Goal: Information Seeking & Learning: Compare options

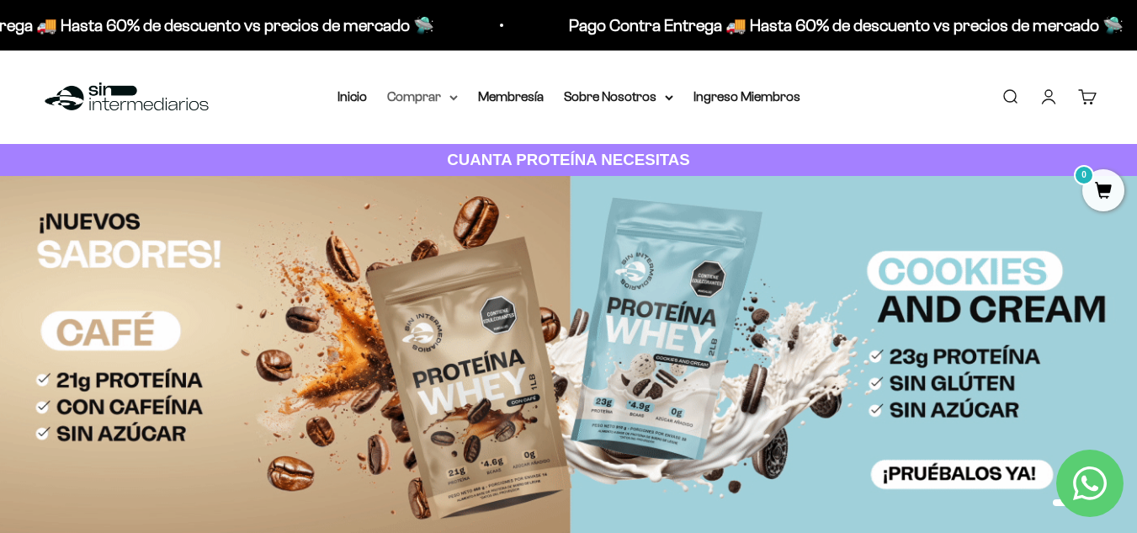
click at [450, 99] on icon at bounding box center [454, 98] width 8 height 6
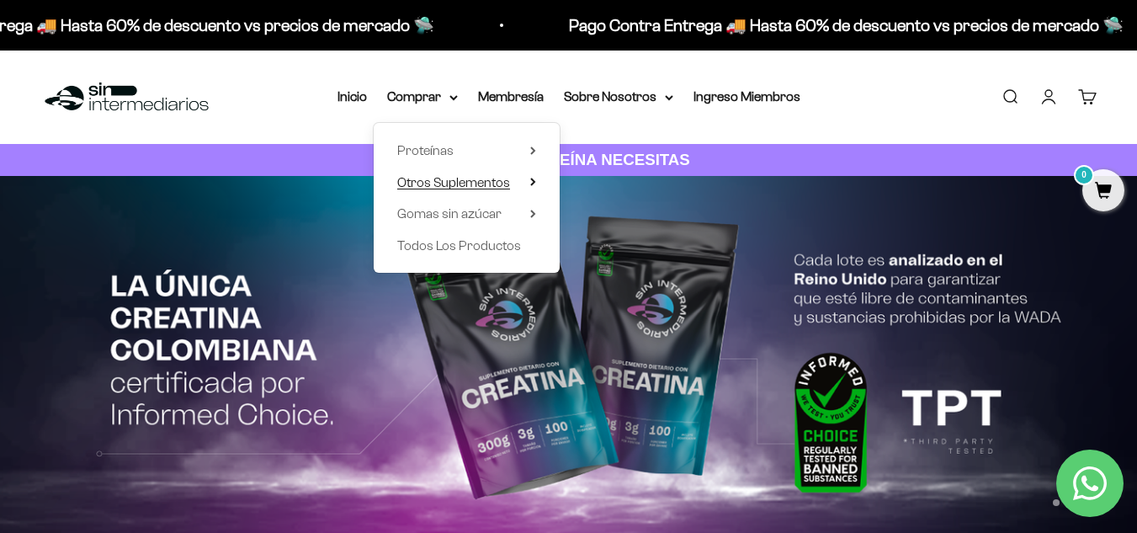
click at [532, 183] on icon at bounding box center [533, 182] width 6 height 8
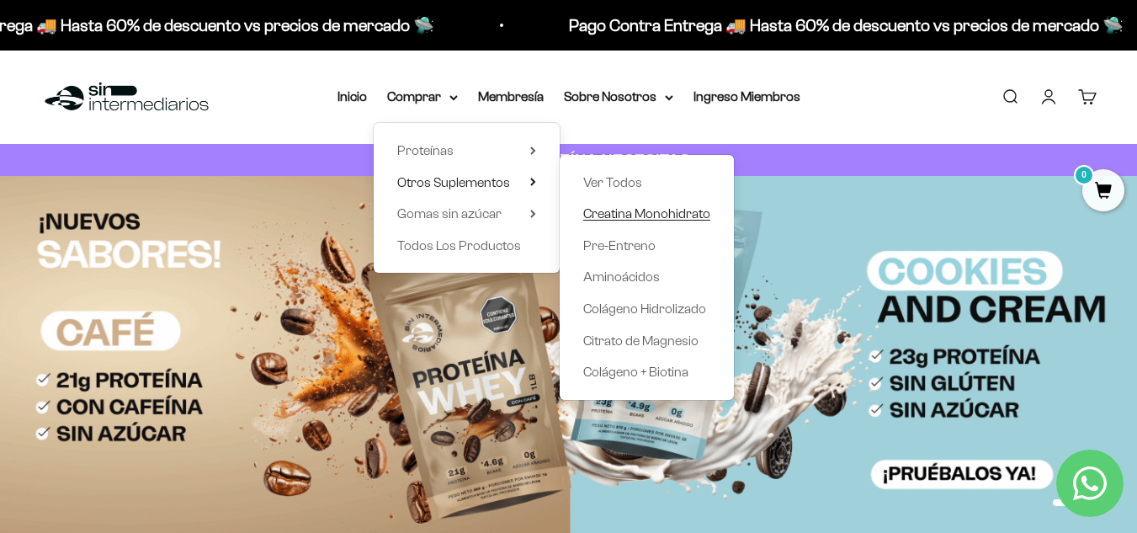
click at [624, 220] on span "Creatina Monohidrato" at bounding box center [646, 213] width 127 height 14
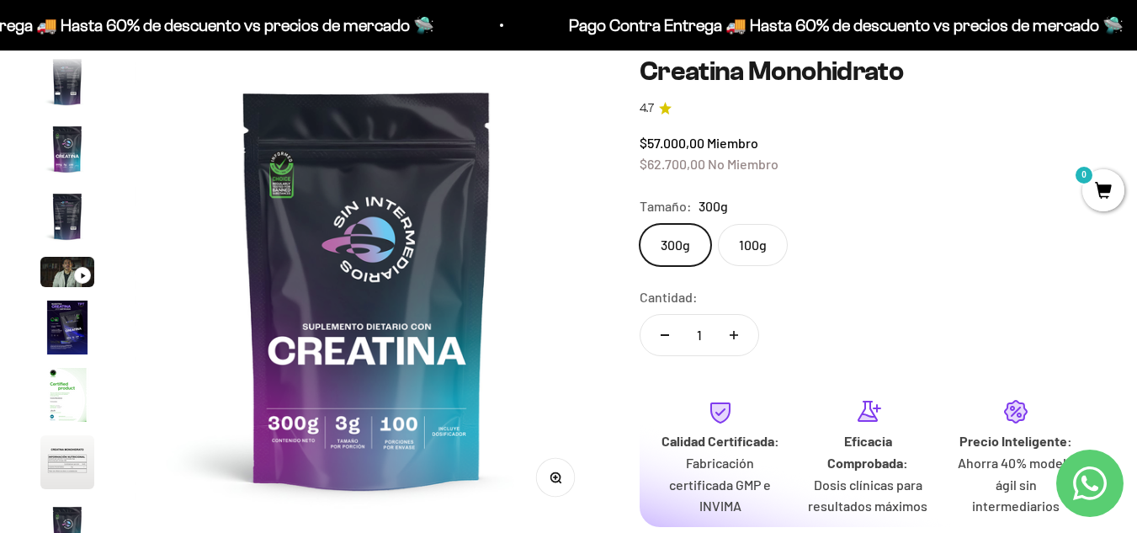
scroll to position [165, 0]
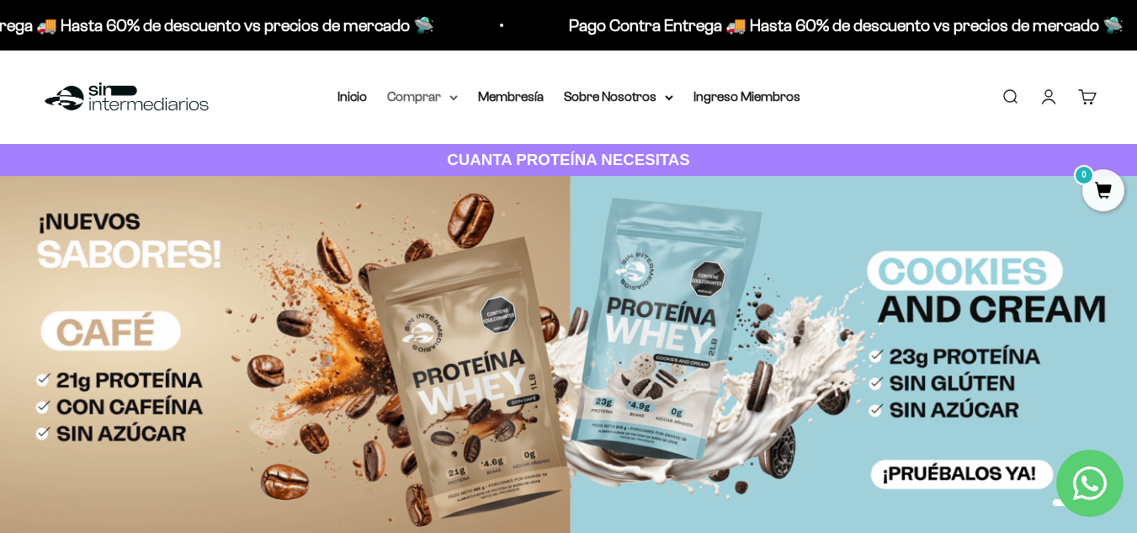
click at [448, 98] on summary "Comprar" at bounding box center [422, 97] width 71 height 22
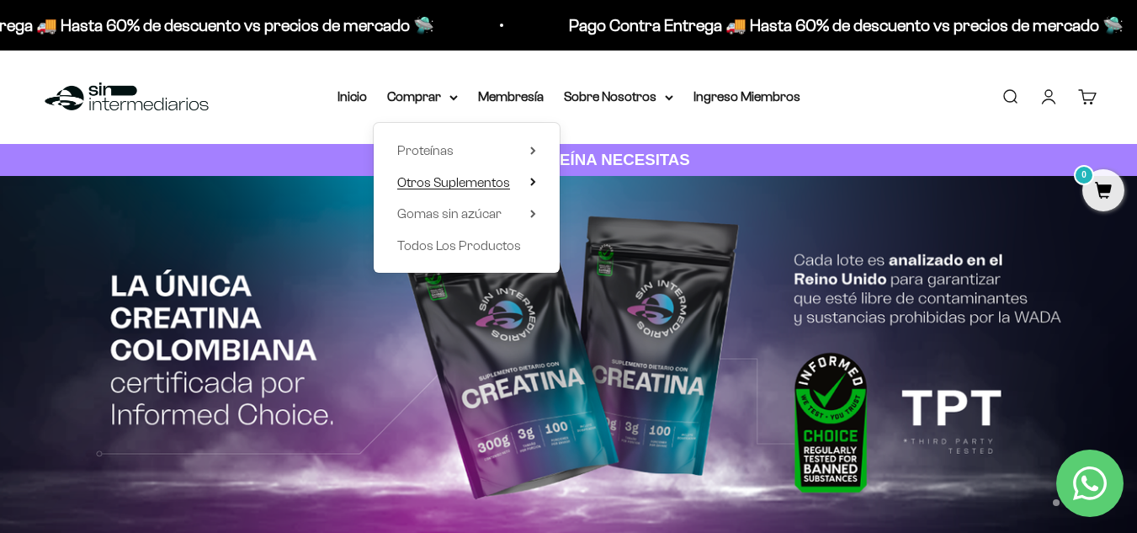
click at [531, 184] on icon at bounding box center [533, 182] width 6 height 8
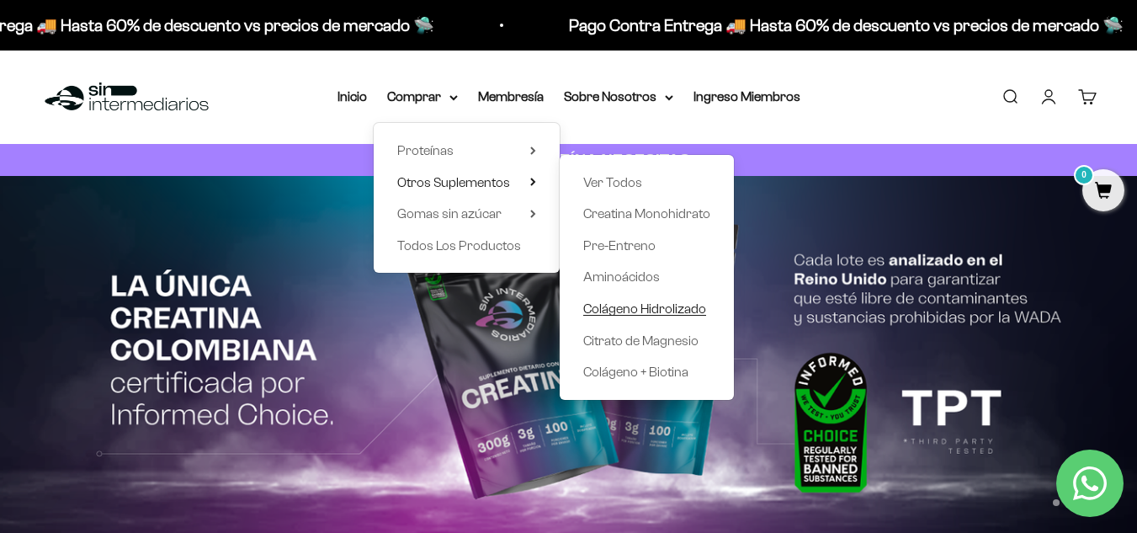
click at [619, 309] on span "Colágeno Hidrolizado" at bounding box center [644, 308] width 123 height 14
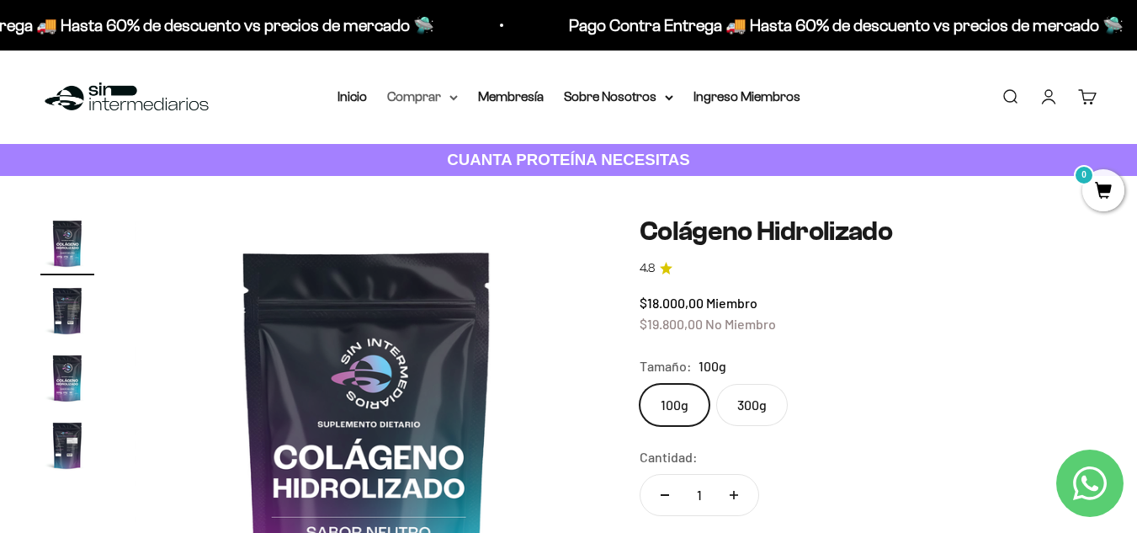
click at [424, 97] on summary "Comprar" at bounding box center [422, 97] width 71 height 22
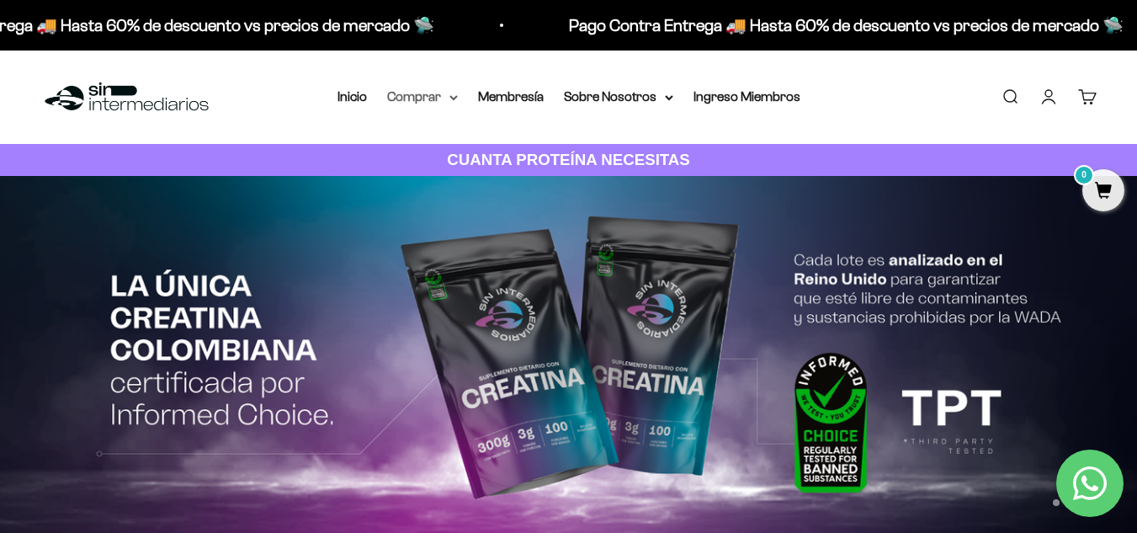
click at [434, 95] on summary "Comprar" at bounding box center [422, 97] width 71 height 22
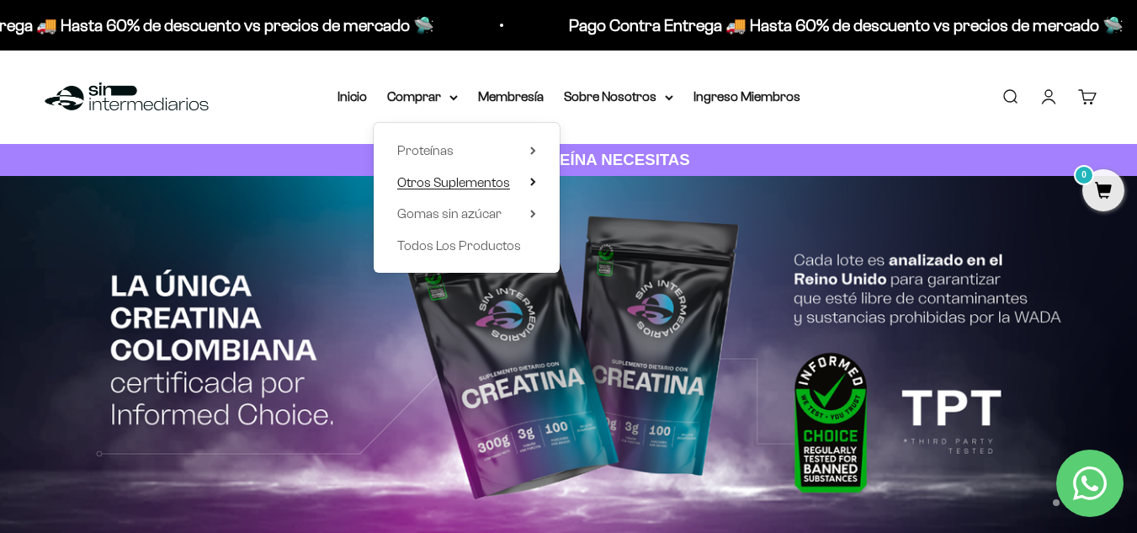
click at [527, 184] on summary "Otros Suplementos" at bounding box center [466, 183] width 139 height 22
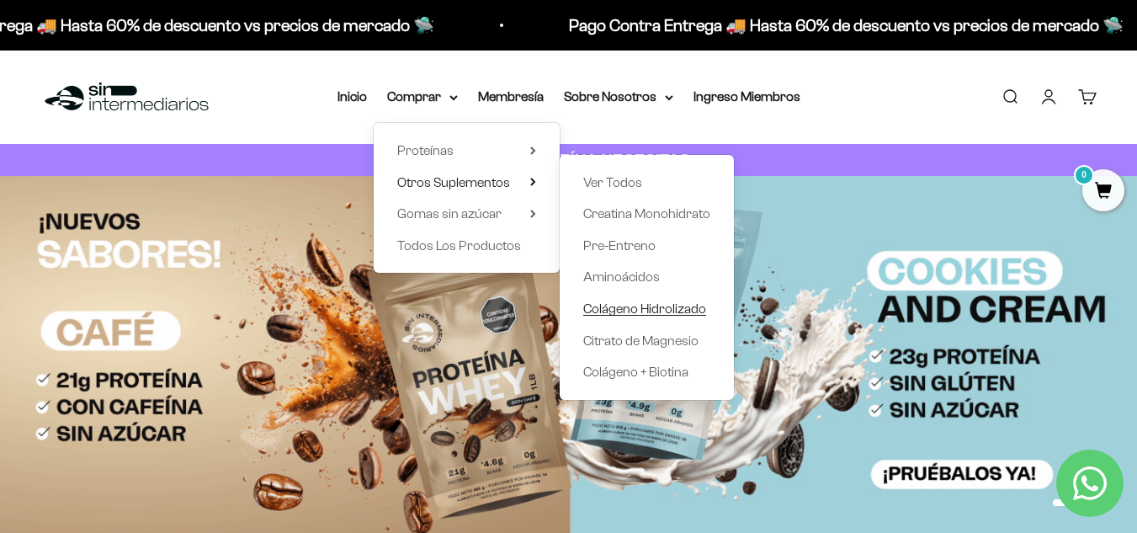
click at [638, 313] on span "Colágeno Hidrolizado" at bounding box center [644, 308] width 123 height 14
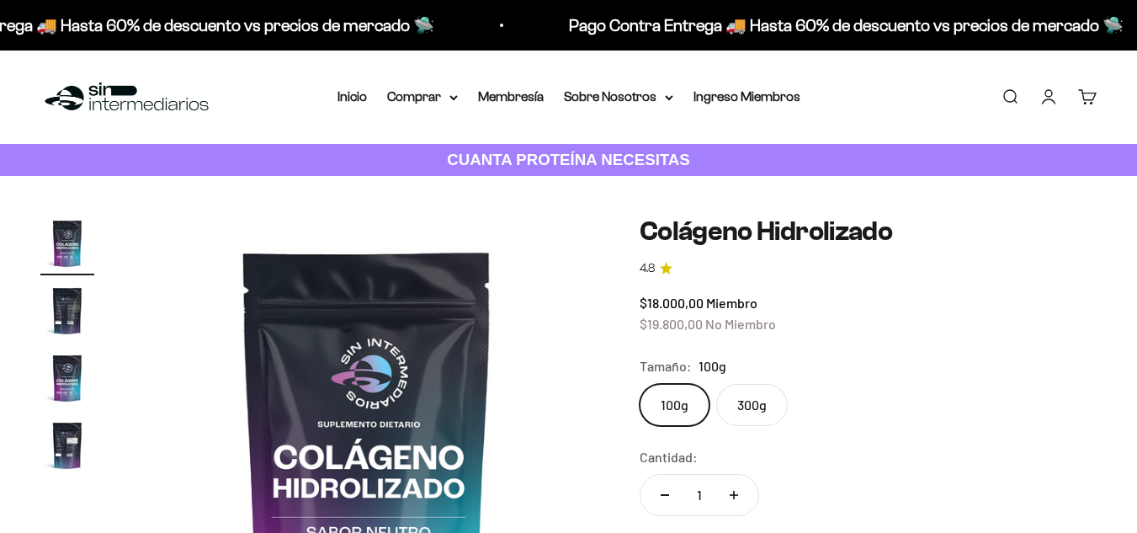
scroll to position [49, 0]
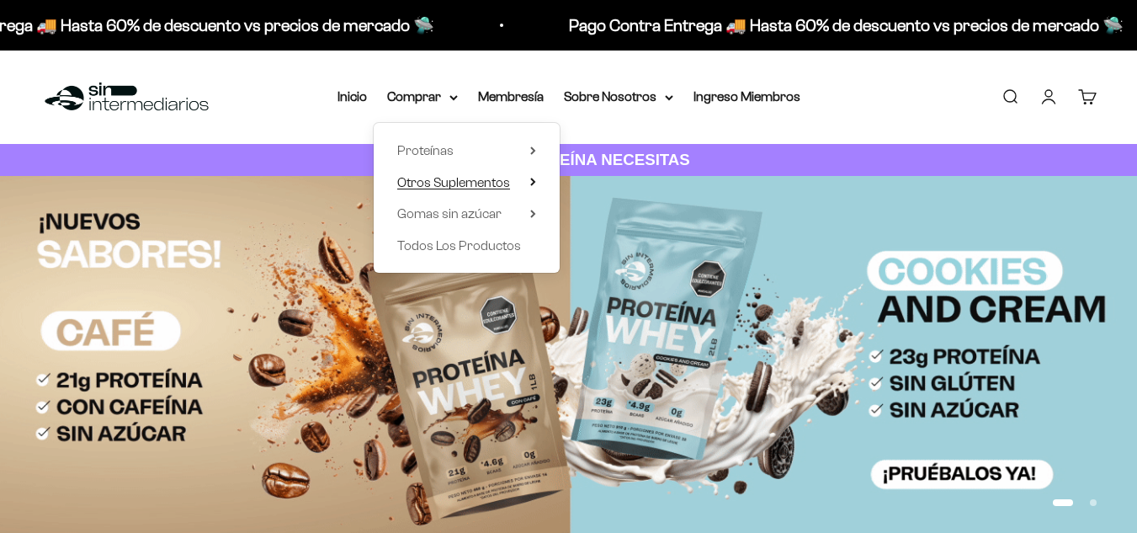
click at [535, 179] on icon at bounding box center [533, 182] width 6 height 8
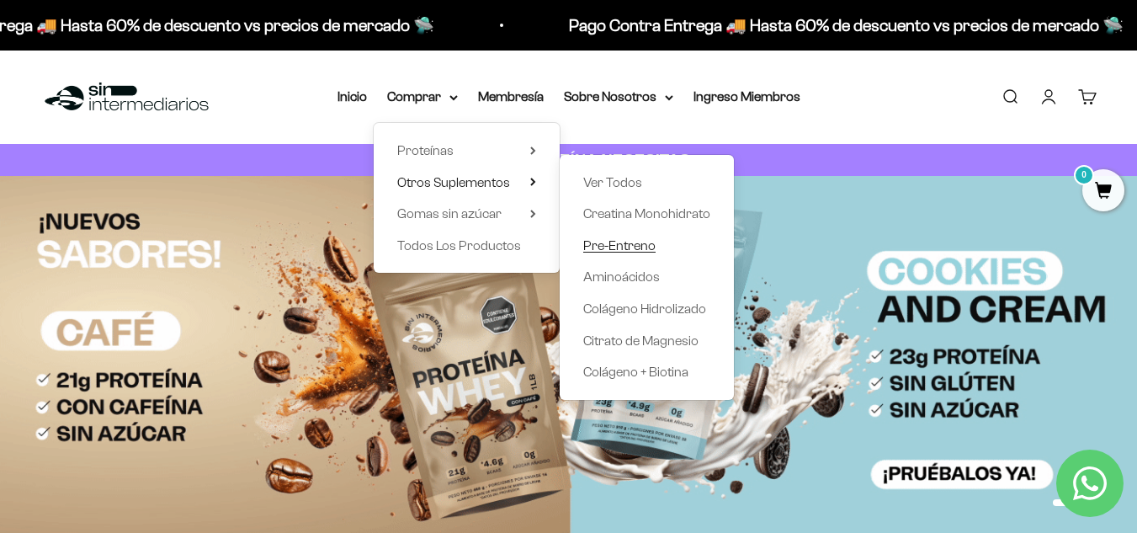
click at [615, 250] on span "Pre-Entreno" at bounding box center [619, 245] width 72 height 14
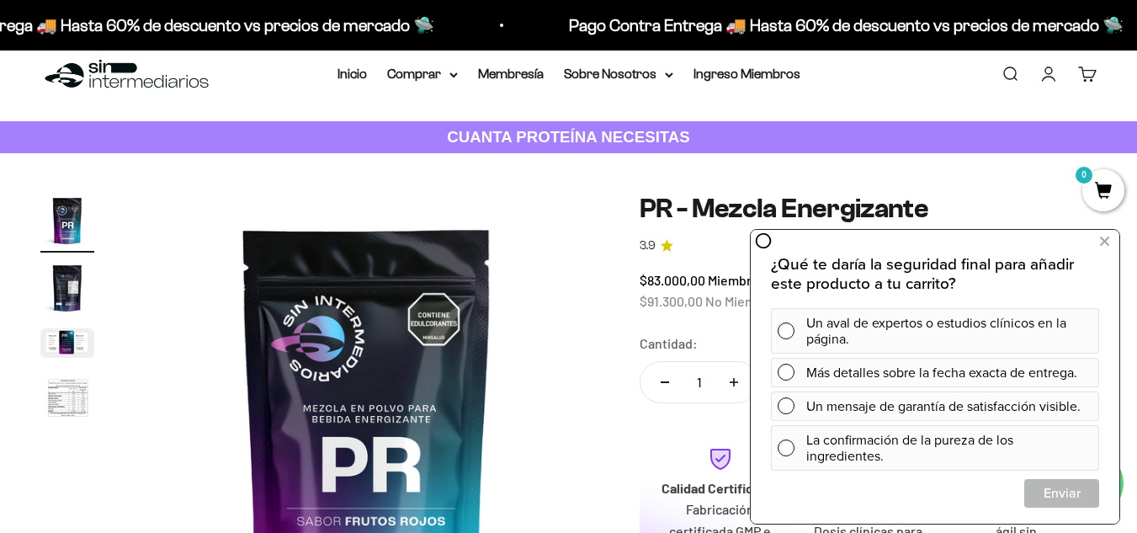
scroll to position [22, 0]
click at [871, 332] on div "Un aval de expertos o estudios clínicos en la página." at bounding box center [950, 330] width 286 height 45
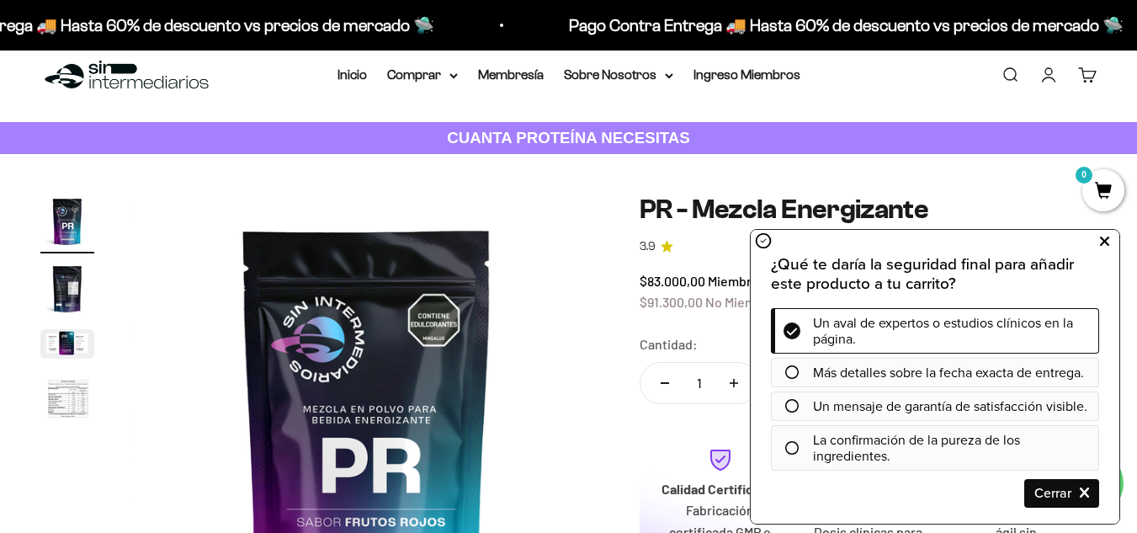
click at [1106, 242] on icon at bounding box center [1104, 242] width 9 height 22
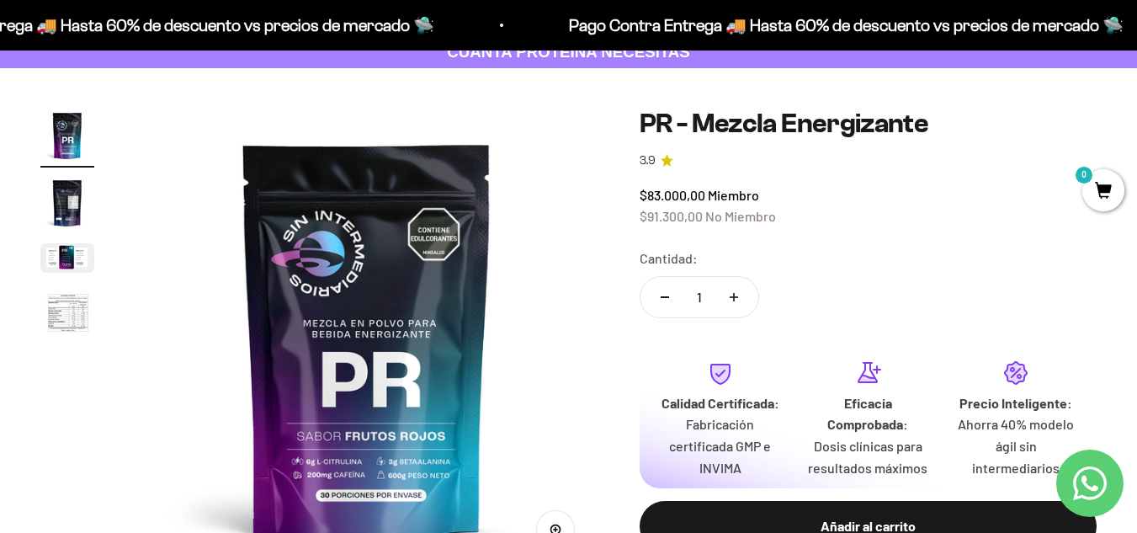
scroll to position [0, 0]
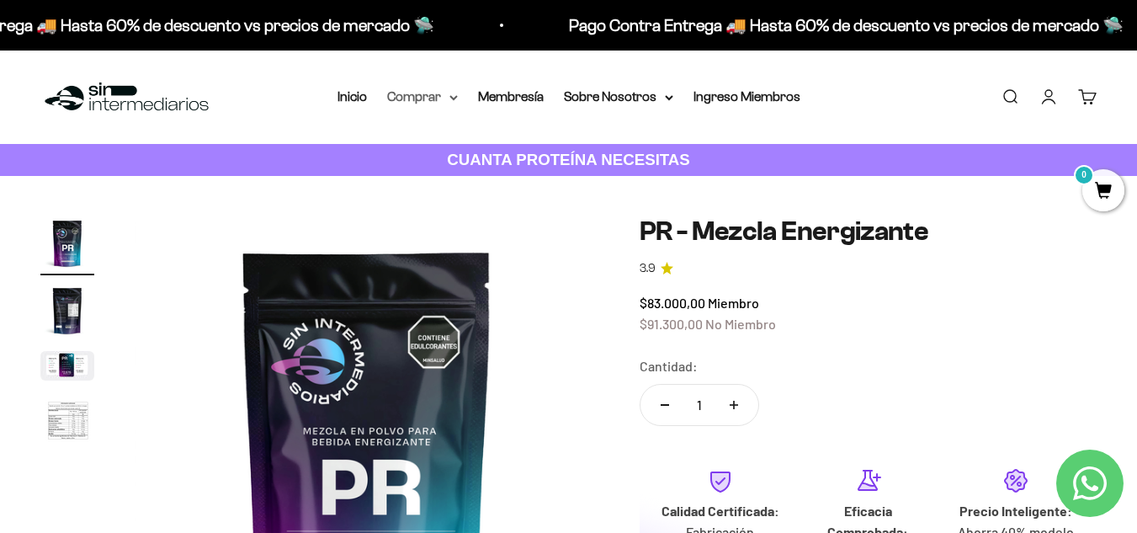
click at [438, 93] on summary "Comprar" at bounding box center [422, 97] width 71 height 22
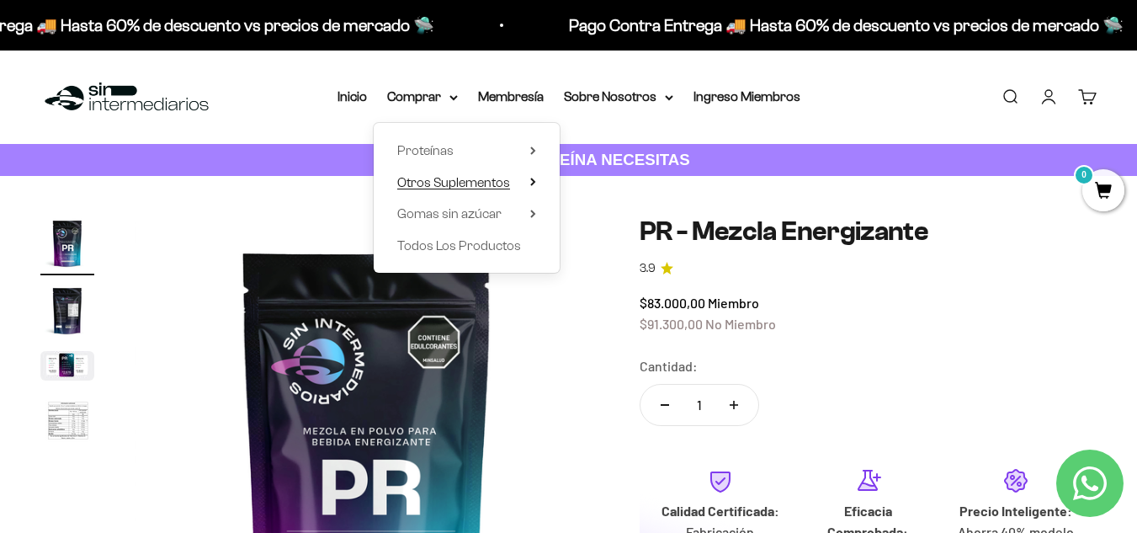
click at [524, 182] on summary "Otros Suplementos" at bounding box center [466, 183] width 139 height 22
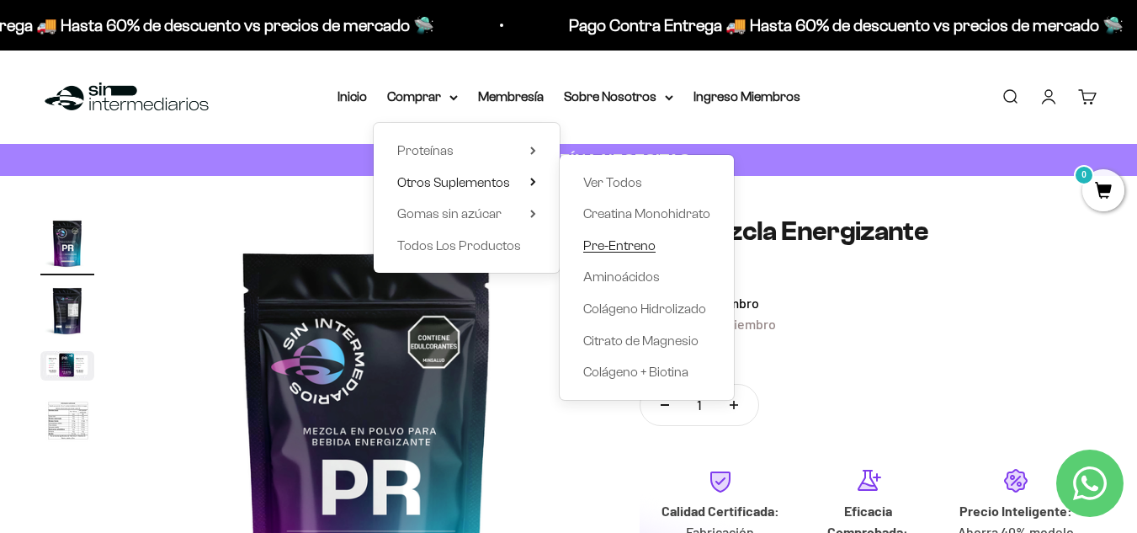
click at [626, 248] on span "Pre-Entreno" at bounding box center [619, 245] width 72 height 14
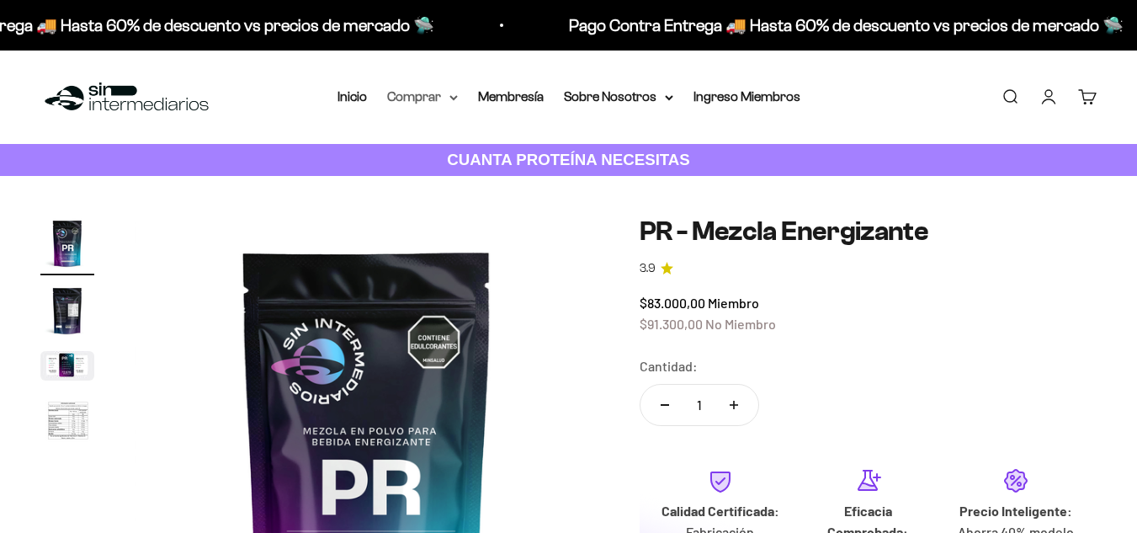
click at [445, 102] on summary "Comprar" at bounding box center [422, 97] width 71 height 22
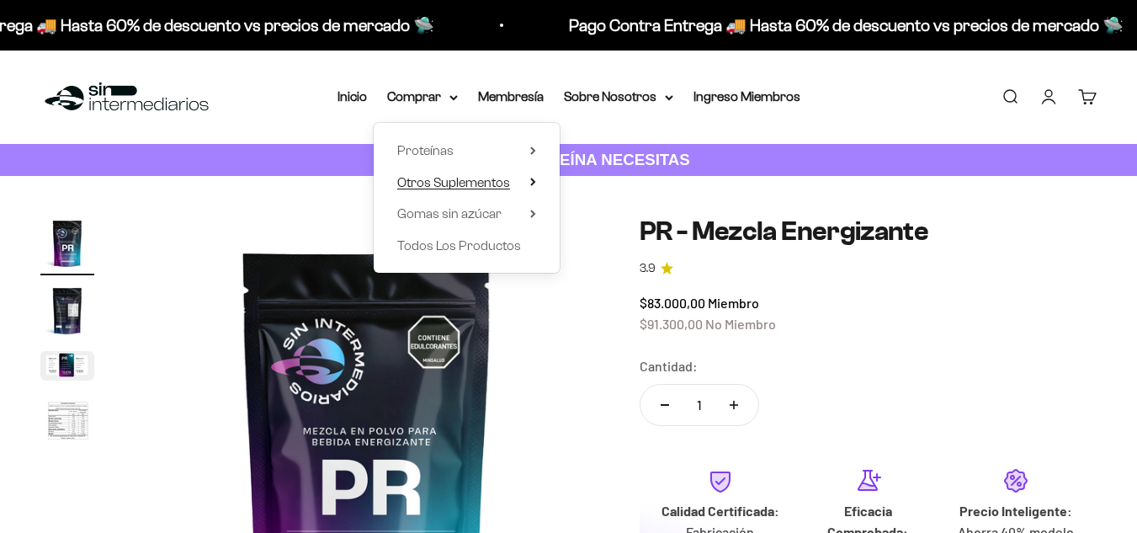
click at [496, 181] on span "Otros Suplementos" at bounding box center [453, 182] width 113 height 14
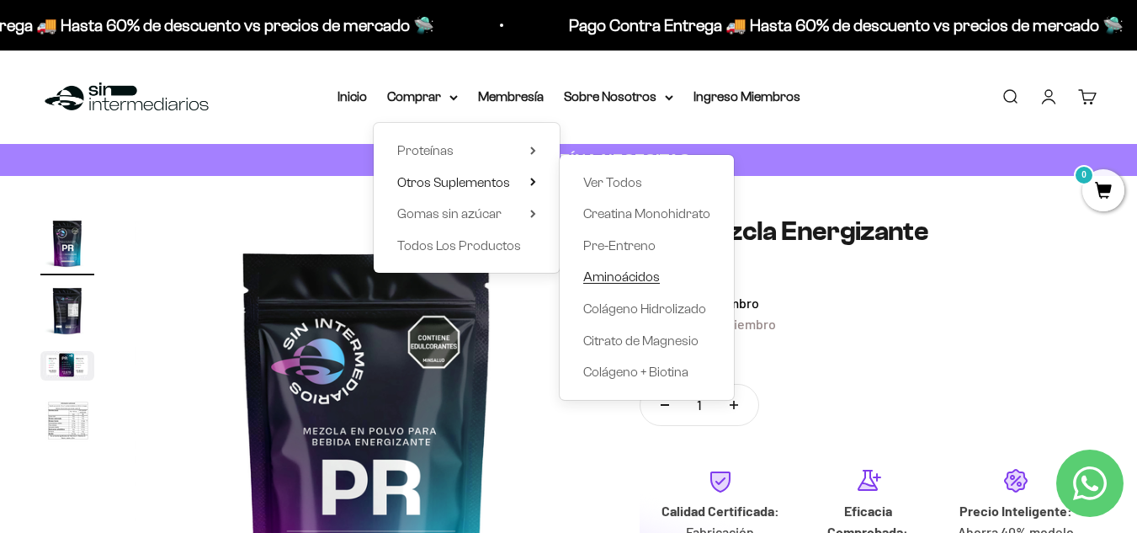
click at [609, 269] on span "Aminoácidos" at bounding box center [621, 277] width 77 height 22
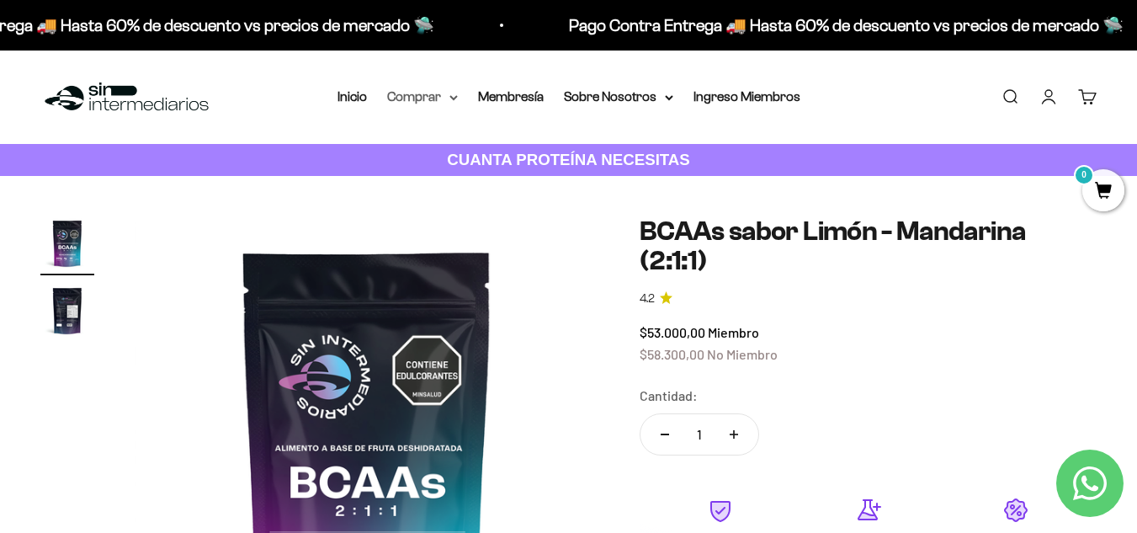
click at [426, 96] on summary "Comprar" at bounding box center [422, 97] width 71 height 22
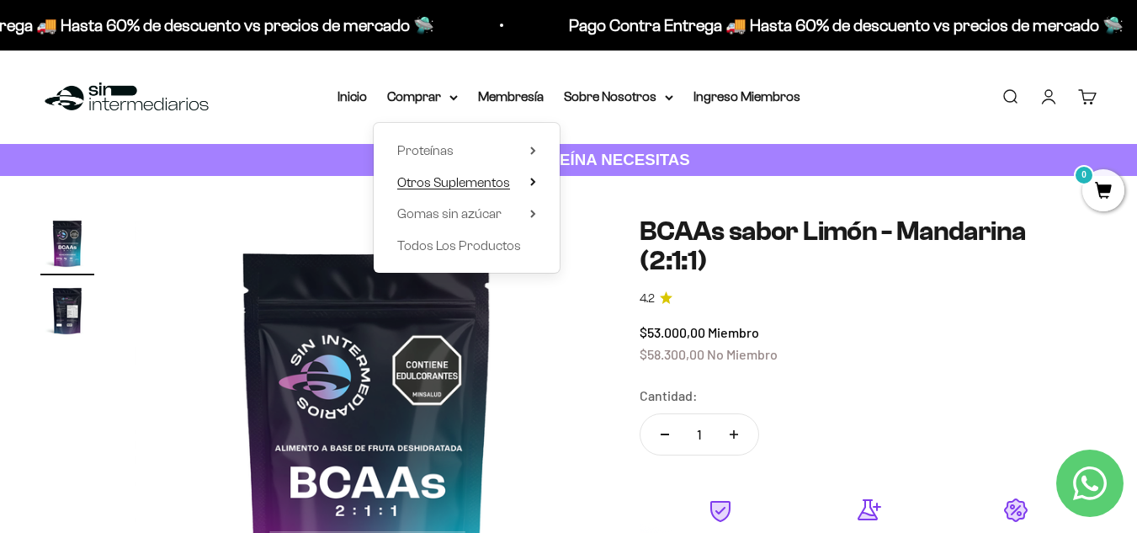
click at [468, 181] on span "Otros Suplementos" at bounding box center [453, 182] width 113 height 14
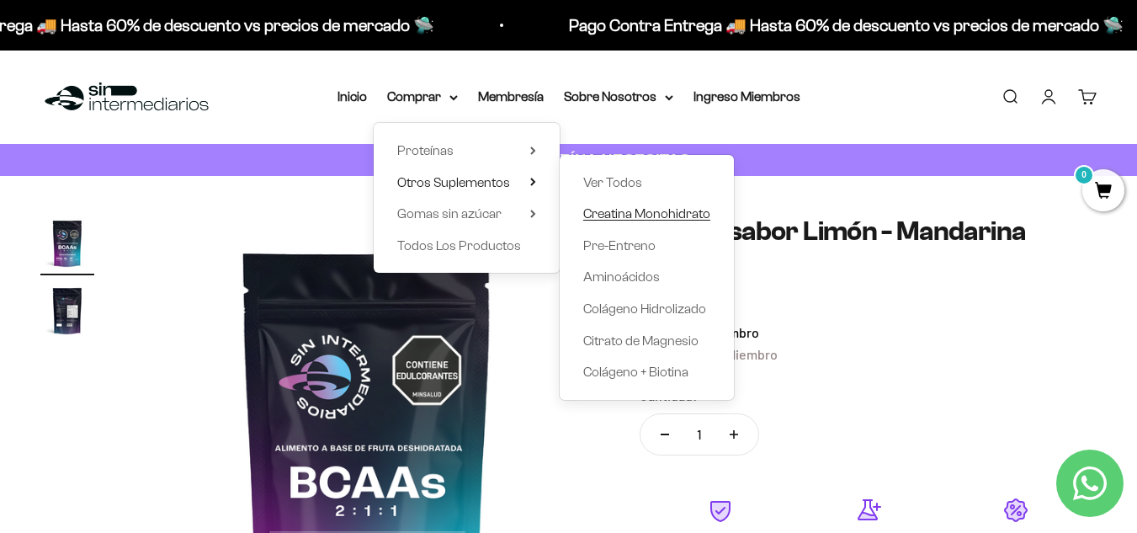
click at [632, 210] on span "Creatina Monohidrato" at bounding box center [646, 213] width 127 height 14
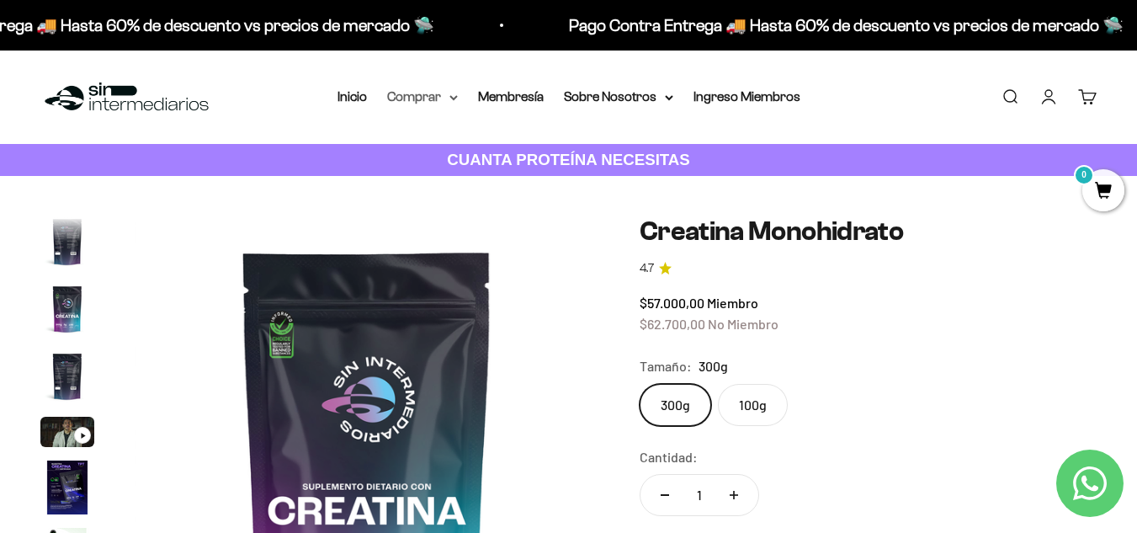
click at [446, 97] on summary "Comprar" at bounding box center [422, 97] width 71 height 22
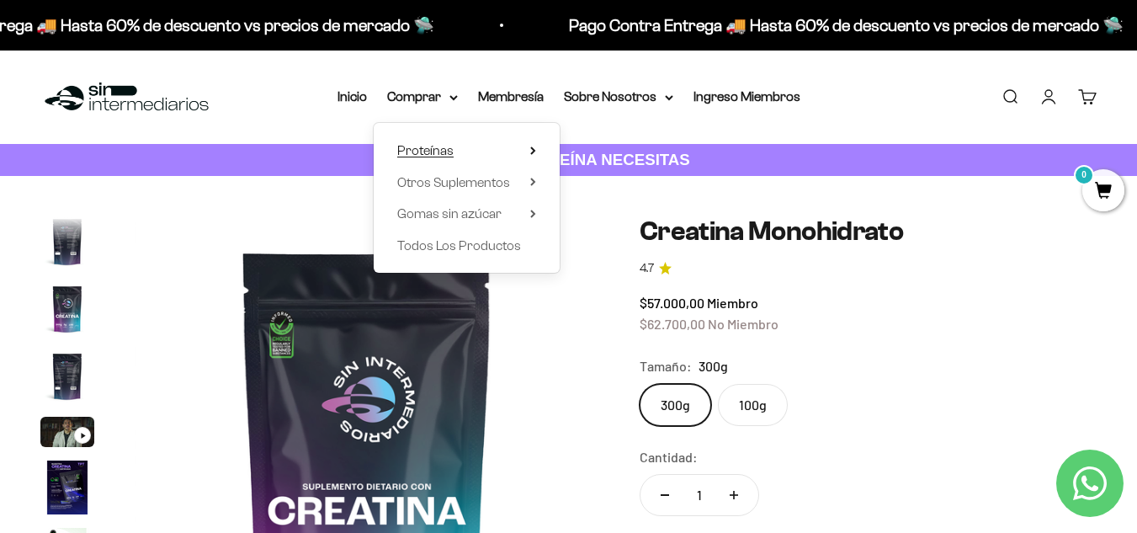
click at [512, 147] on summary "Proteínas" at bounding box center [466, 151] width 139 height 22
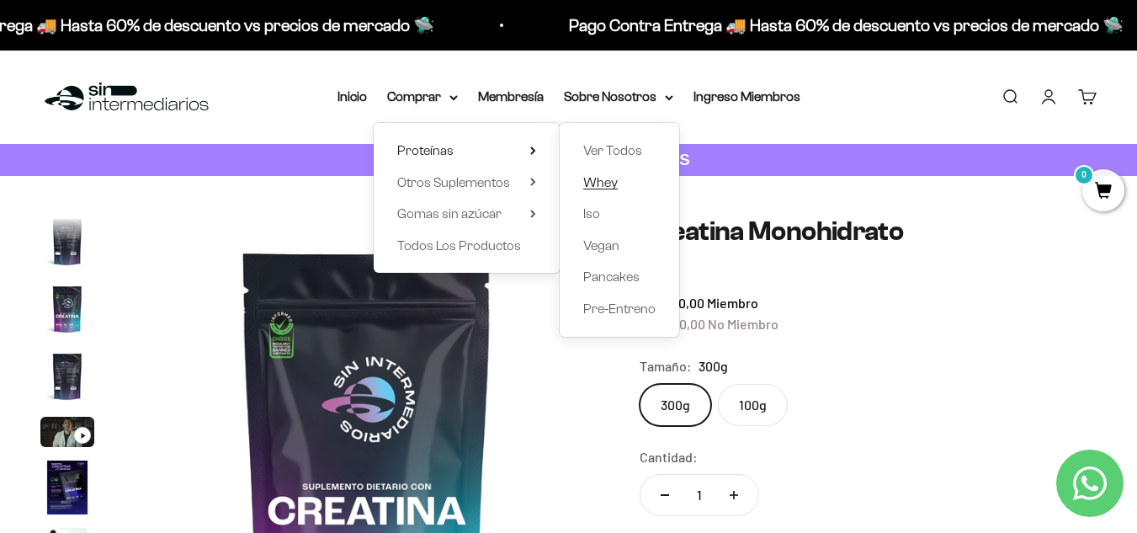
click at [606, 186] on span "Whey" at bounding box center [600, 182] width 35 height 14
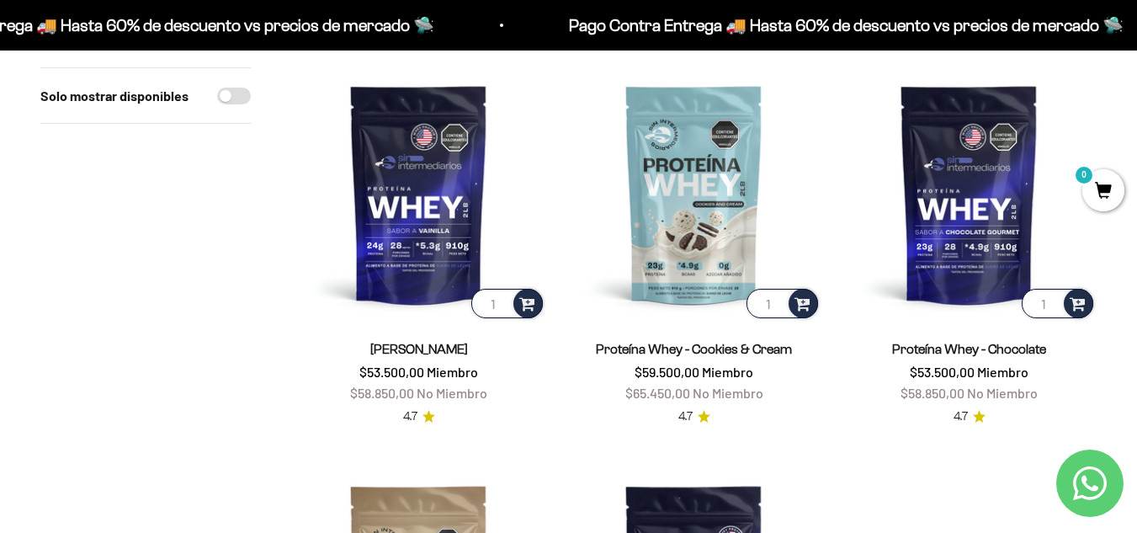
scroll to position [202, 0]
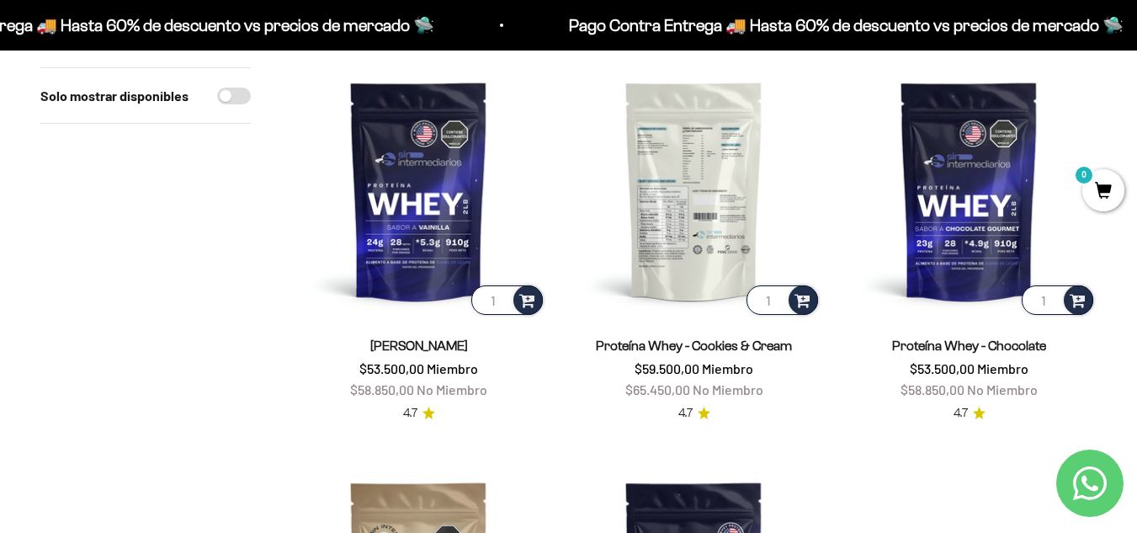
click at [691, 235] on img at bounding box center [694, 190] width 255 height 255
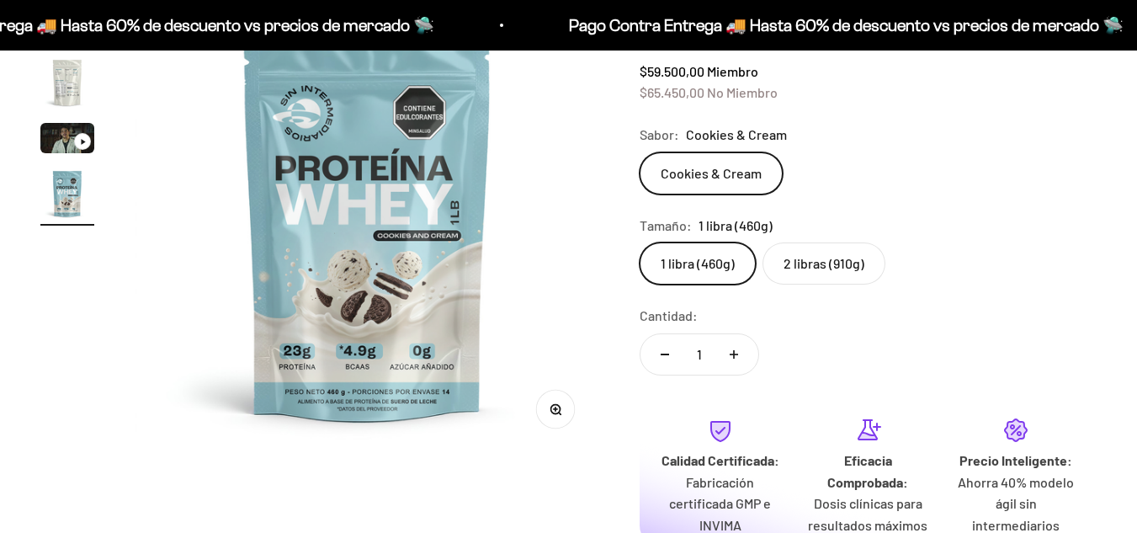
scroll to position [0, 1424]
click at [800, 276] on label "2 libras (910g)" at bounding box center [824, 263] width 123 height 42
click at [640, 242] on input "2 libras (910g)" at bounding box center [639, 242] width 1 height 1
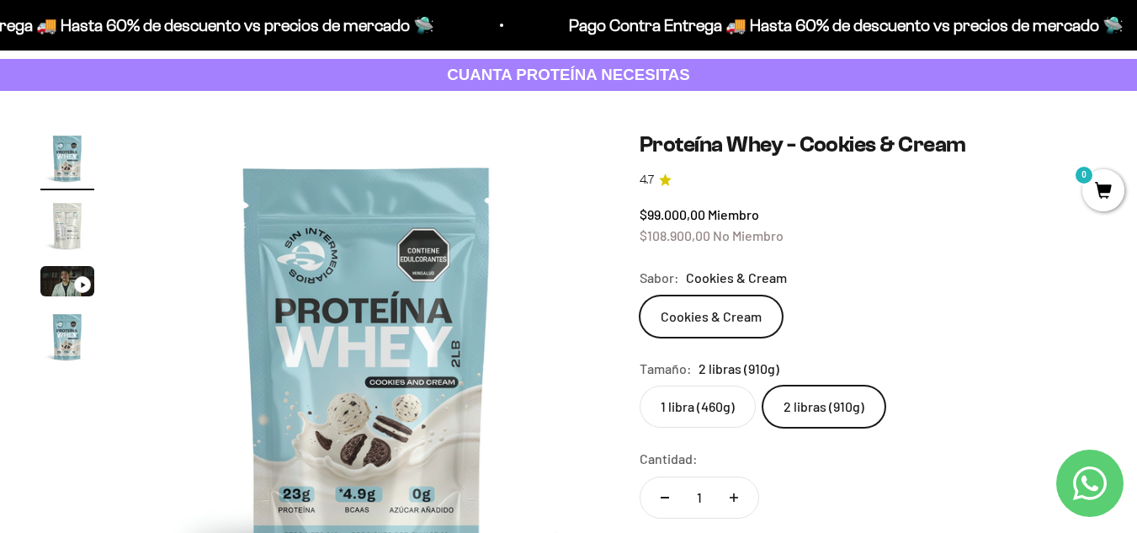
scroll to position [84, 0]
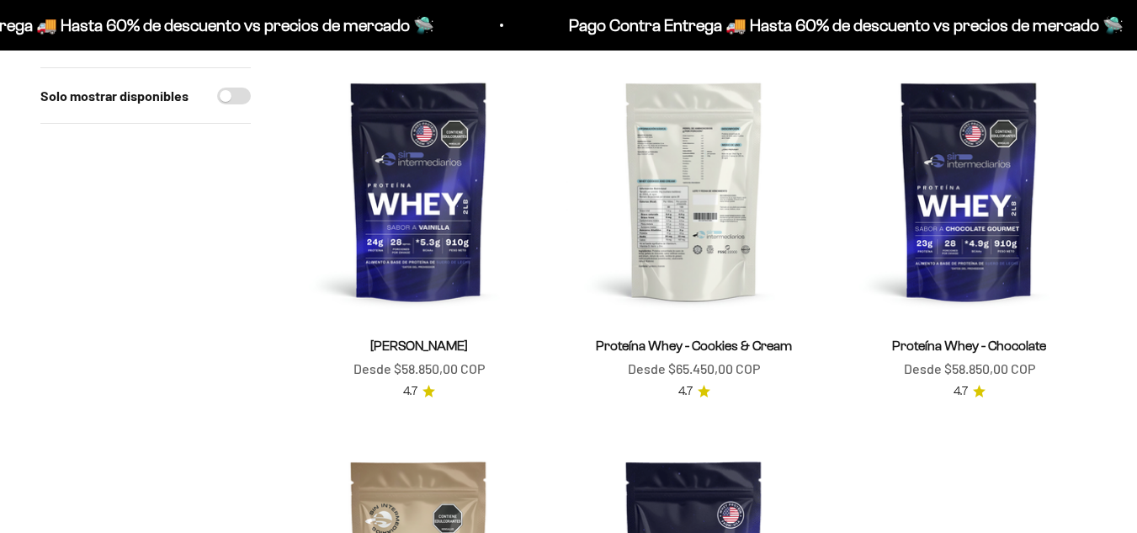
scroll to position [202, 0]
click at [689, 255] on img at bounding box center [694, 190] width 255 height 255
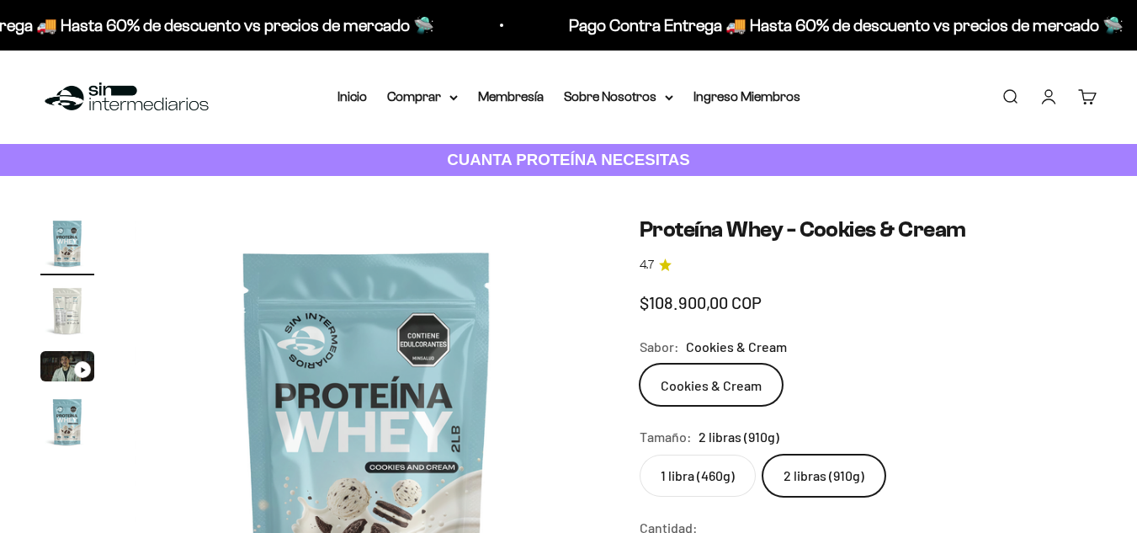
scroll to position [104, 0]
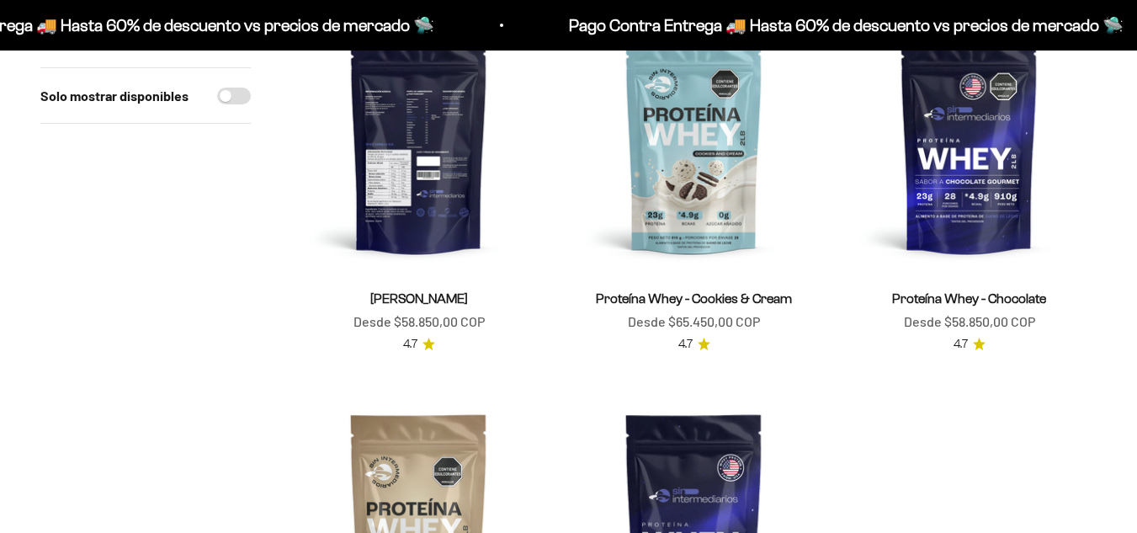
scroll to position [249, 0]
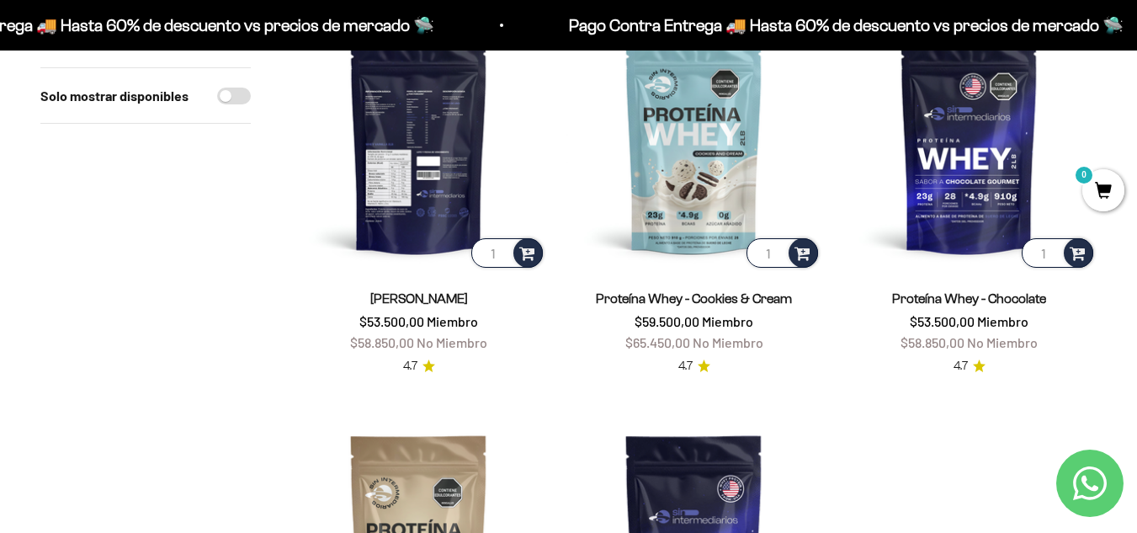
click at [420, 222] on img at bounding box center [418, 143] width 255 height 255
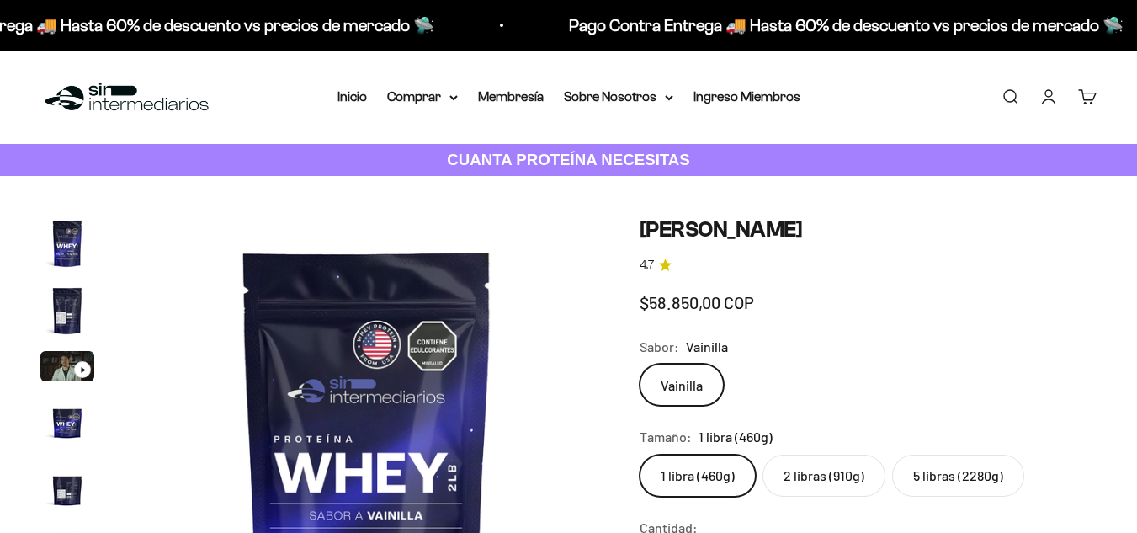
scroll to position [0, 2373]
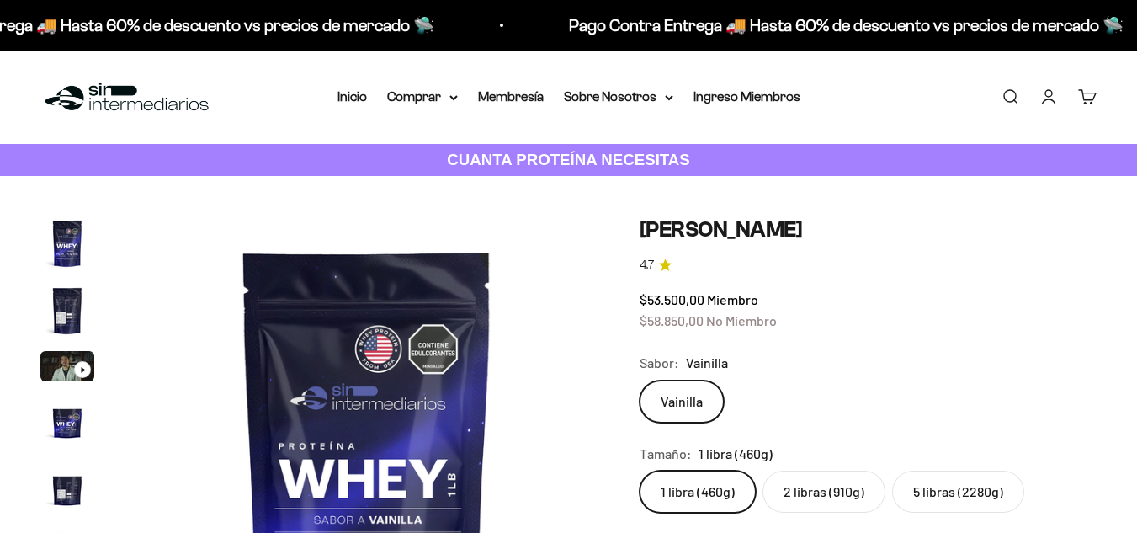
click at [932, 482] on label "5 libras (2280g)" at bounding box center [958, 492] width 132 height 42
click at [640, 471] on input "5 libras (2280g)" at bounding box center [639, 470] width 1 height 1
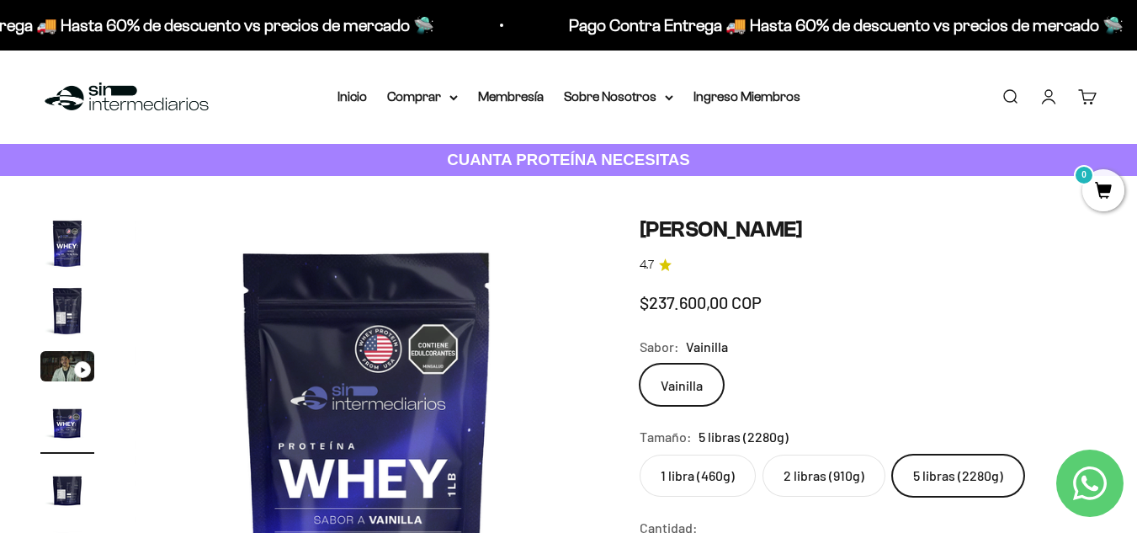
scroll to position [0, 1425]
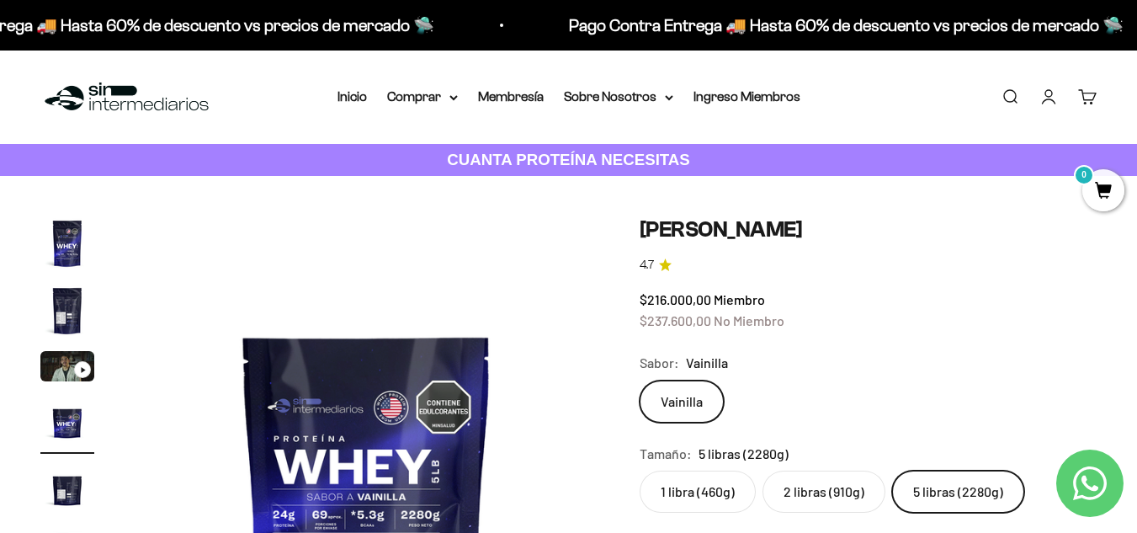
click at [817, 486] on label "2 libras (910g)" at bounding box center [824, 492] width 123 height 42
click at [640, 471] on input "2 libras (910g)" at bounding box center [639, 470] width 1 height 1
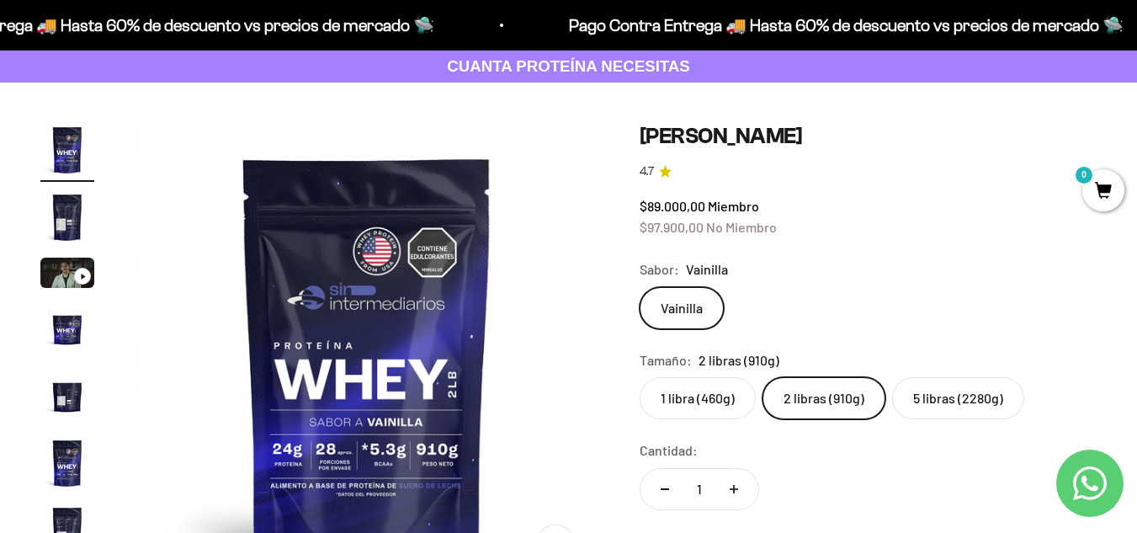
scroll to position [94, 0]
click at [965, 405] on label "5 libras (2280g)" at bounding box center [958, 397] width 132 height 42
click at [640, 376] on input "5 libras (2280g)" at bounding box center [639, 376] width 1 height 1
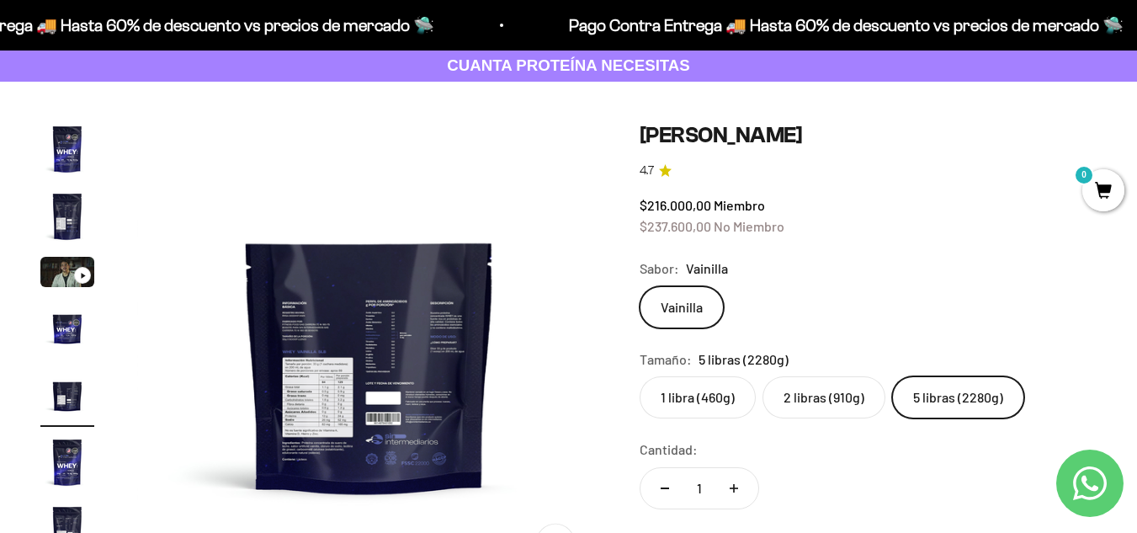
scroll to position [0, 1899]
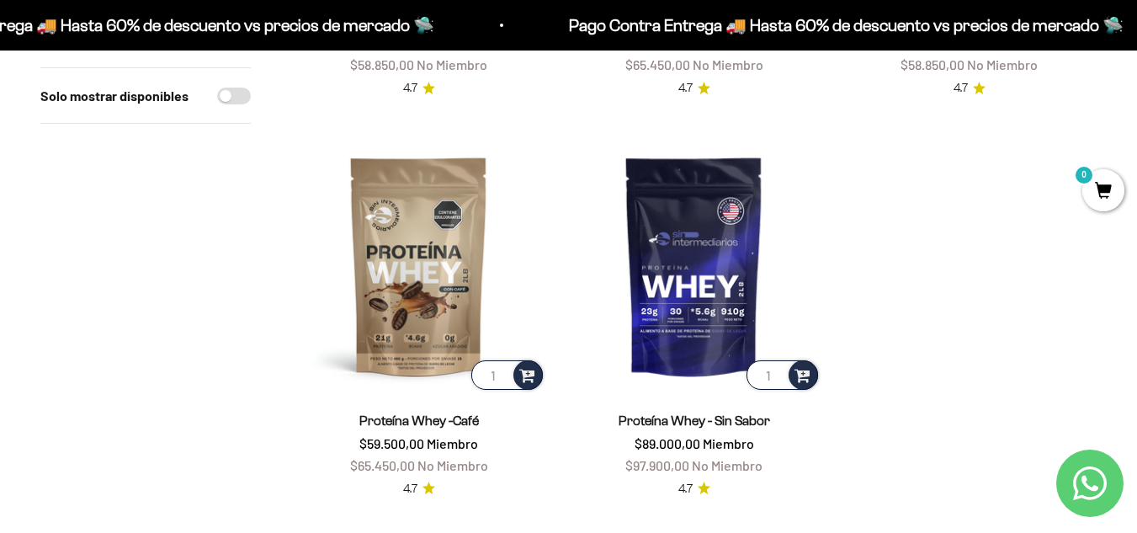
scroll to position [526, 0]
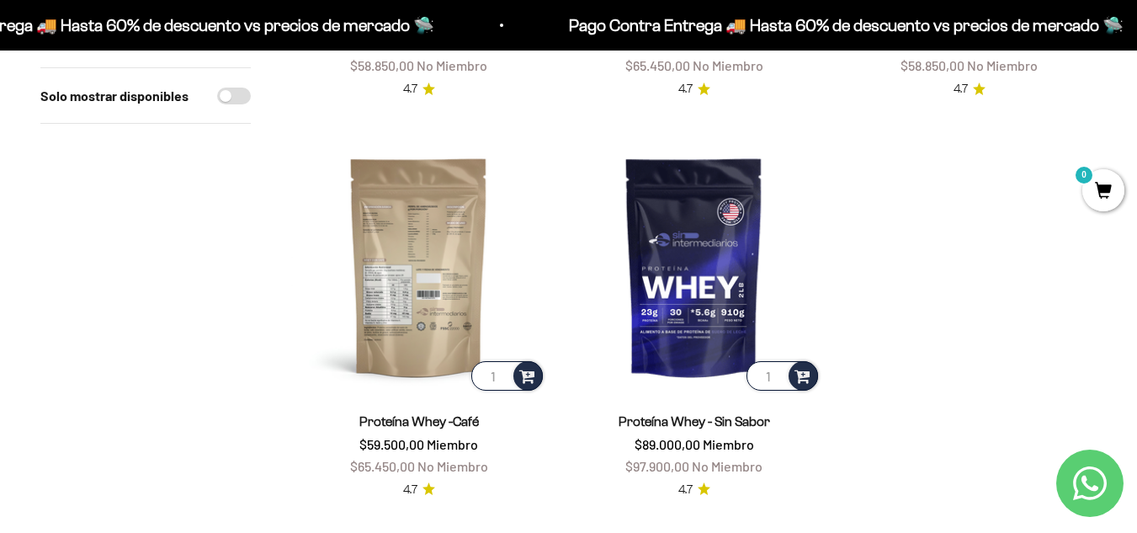
click at [360, 319] on img at bounding box center [418, 266] width 255 height 255
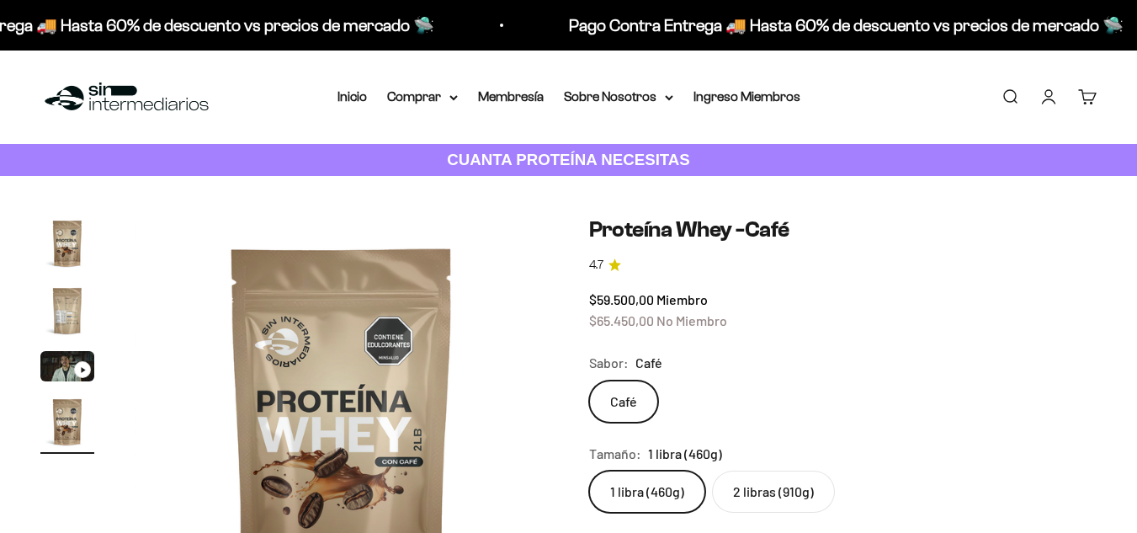
click at [770, 471] on label "2 libras (910g)" at bounding box center [773, 492] width 123 height 42
click at [589, 470] on input "2 libras (910g)" at bounding box center [589, 470] width 1 height 1
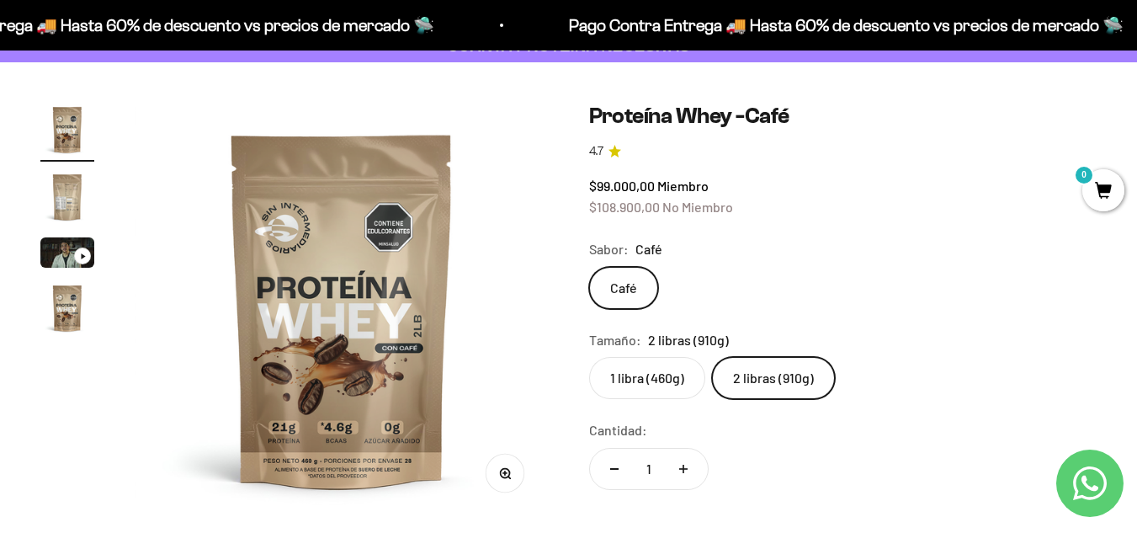
scroll to position [116, 0]
